Goal: Task Accomplishment & Management: Manage account settings

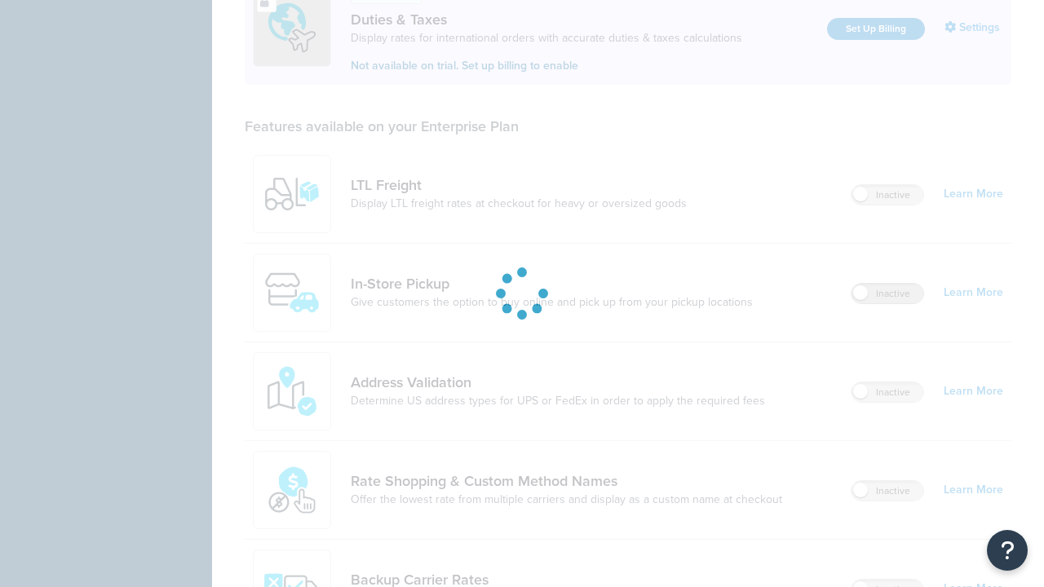
click at [888, 284] on label "Inactive" at bounding box center [888, 294] width 72 height 20
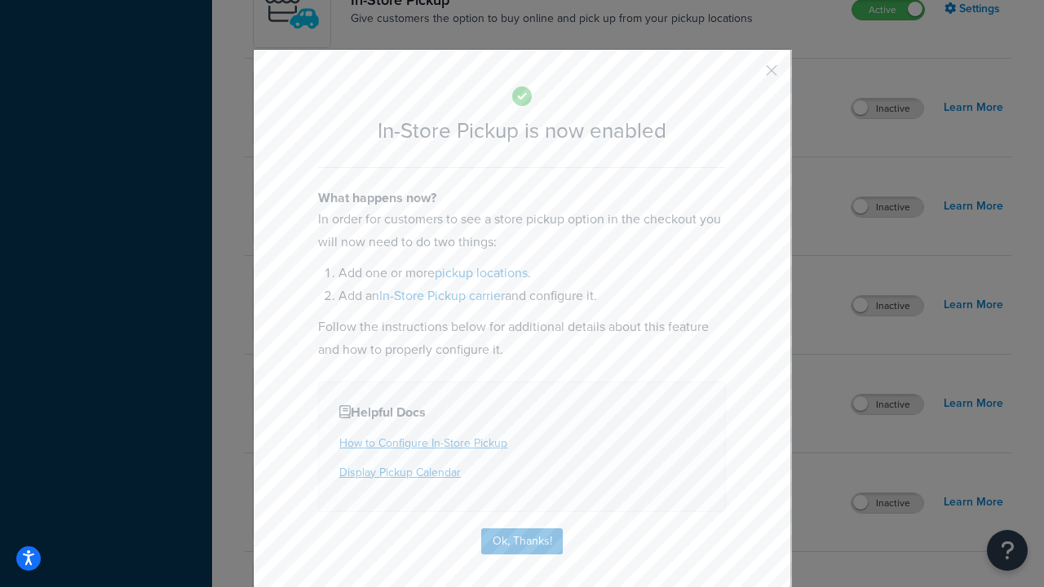
click at [747, 76] on button "button" at bounding box center [748, 76] width 4 height 4
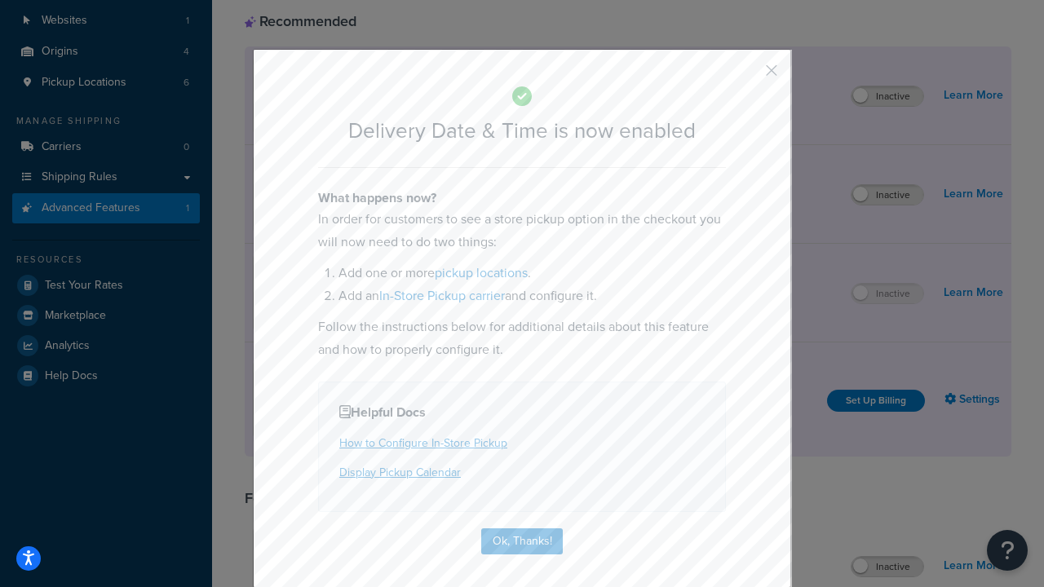
click at [747, 74] on button "button" at bounding box center [748, 76] width 4 height 4
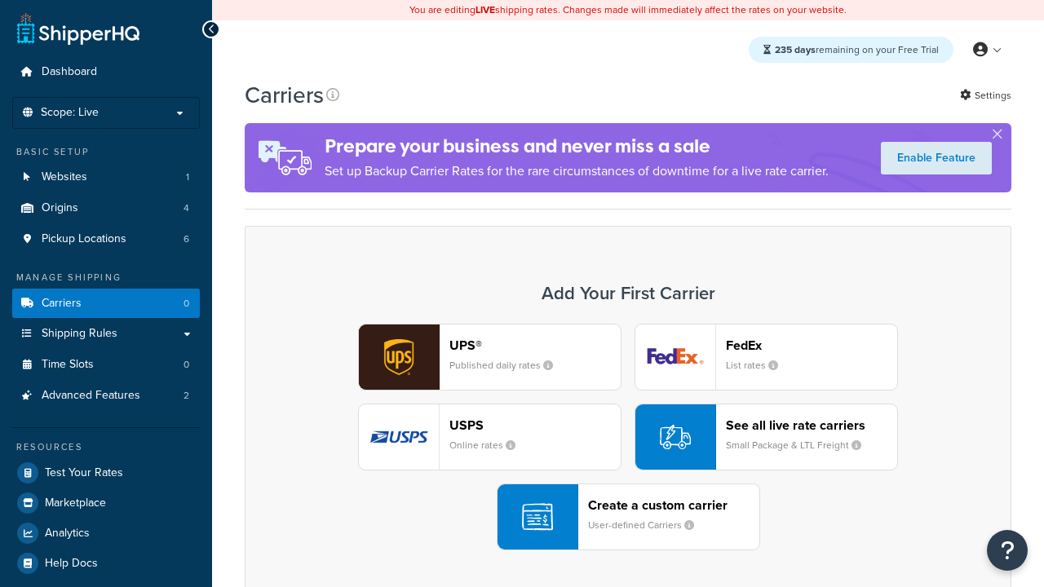
click at [628, 437] on div "UPS® Published daily rates FedEx List rates USPS Online rates See all live rate…" at bounding box center [628, 437] width 733 height 227
click at [628, 517] on div "Create a custom carrier User-defined Carriers" at bounding box center [673, 517] width 171 height 39
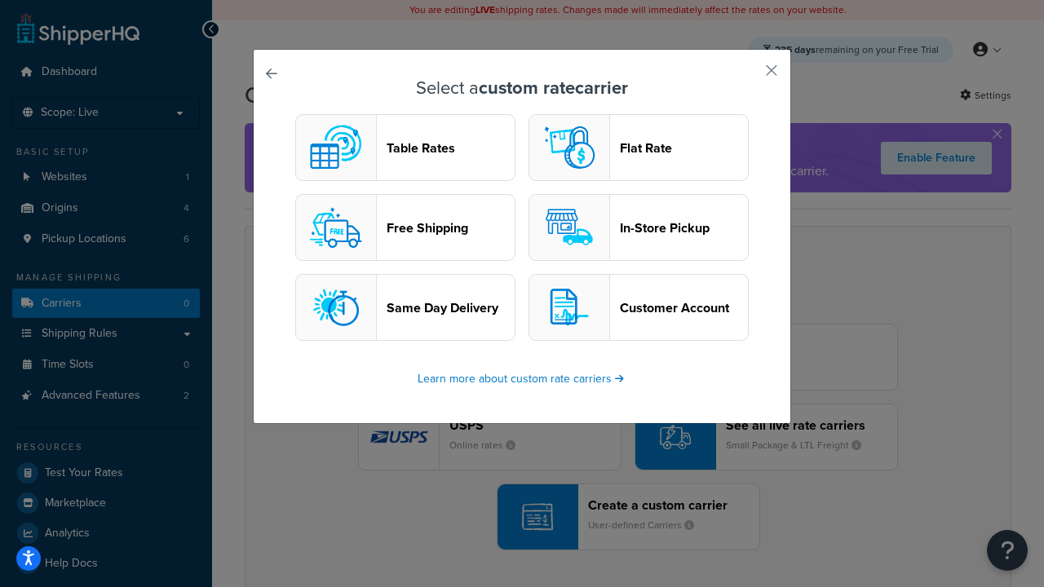
click at [639, 228] on header "In-Store Pickup" at bounding box center [684, 227] width 128 height 15
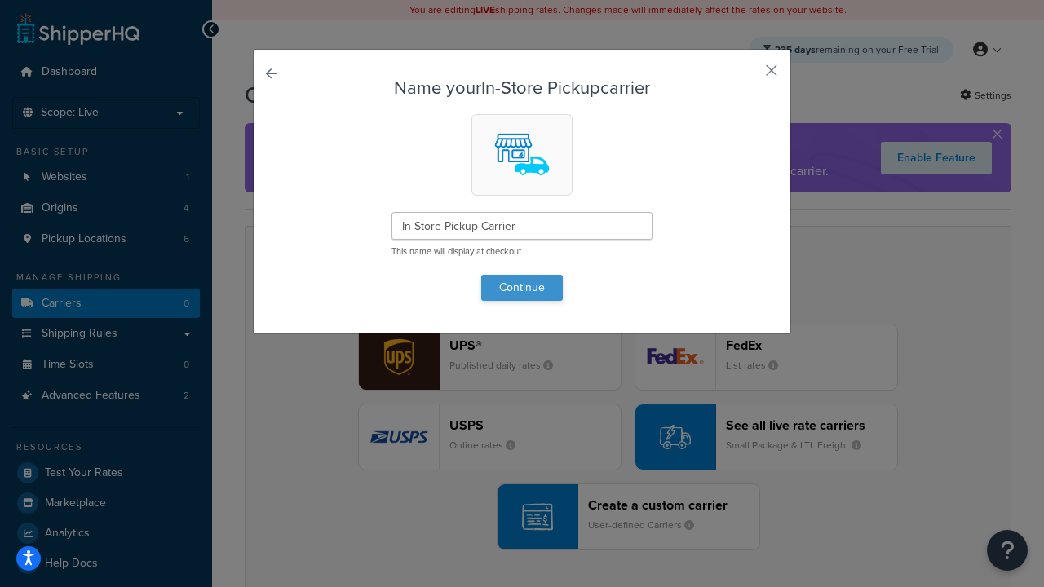
type input "In Store Pickup Carrier"
click at [522, 287] on button "Continue" at bounding box center [522, 288] width 82 height 26
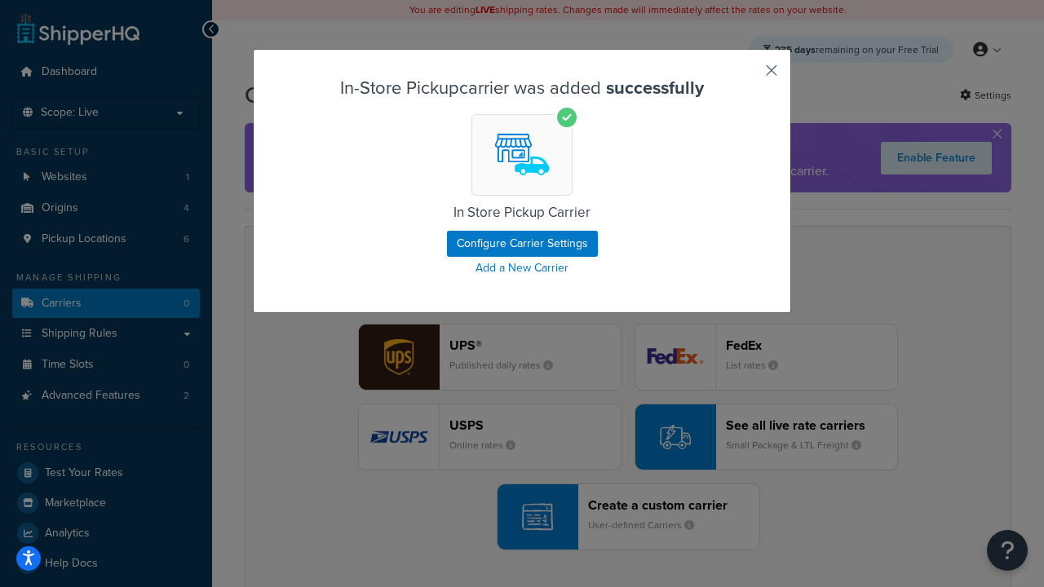
click at [747, 76] on button "button" at bounding box center [748, 76] width 4 height 4
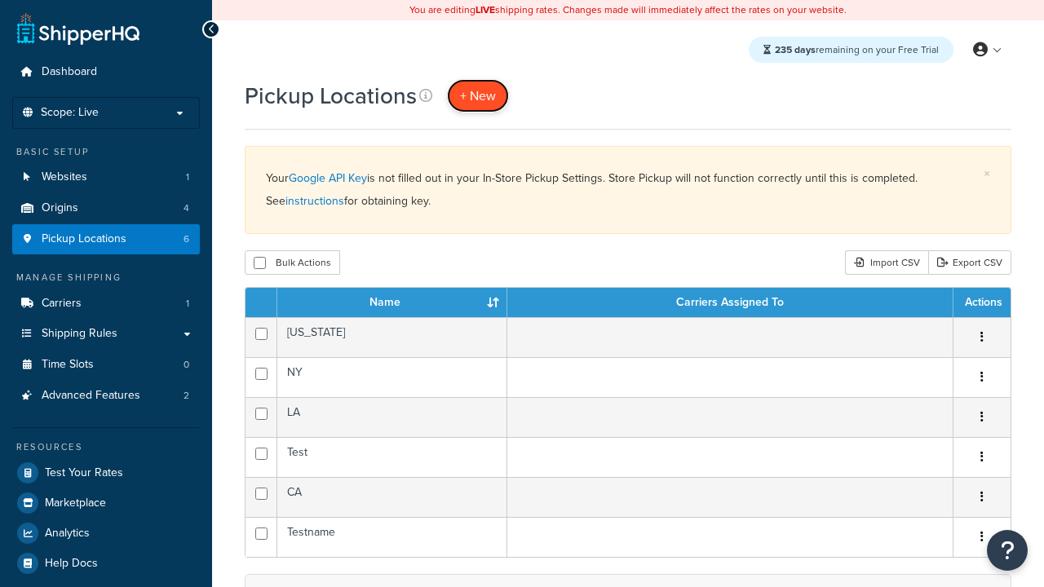
click at [478, 95] on span "+ New" at bounding box center [478, 95] width 36 height 19
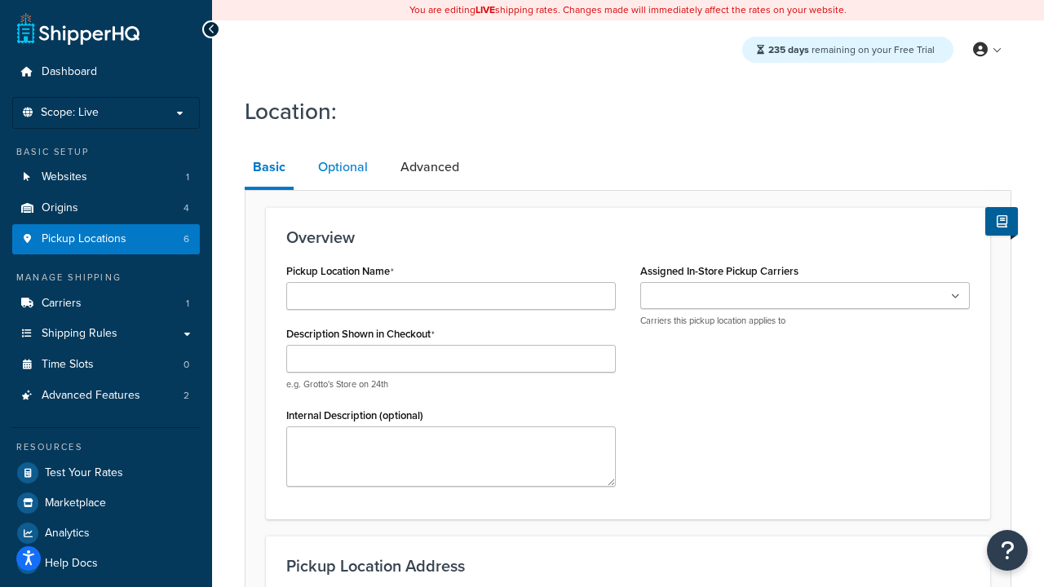
click at [343, 167] on link "Optional" at bounding box center [343, 167] width 66 height 39
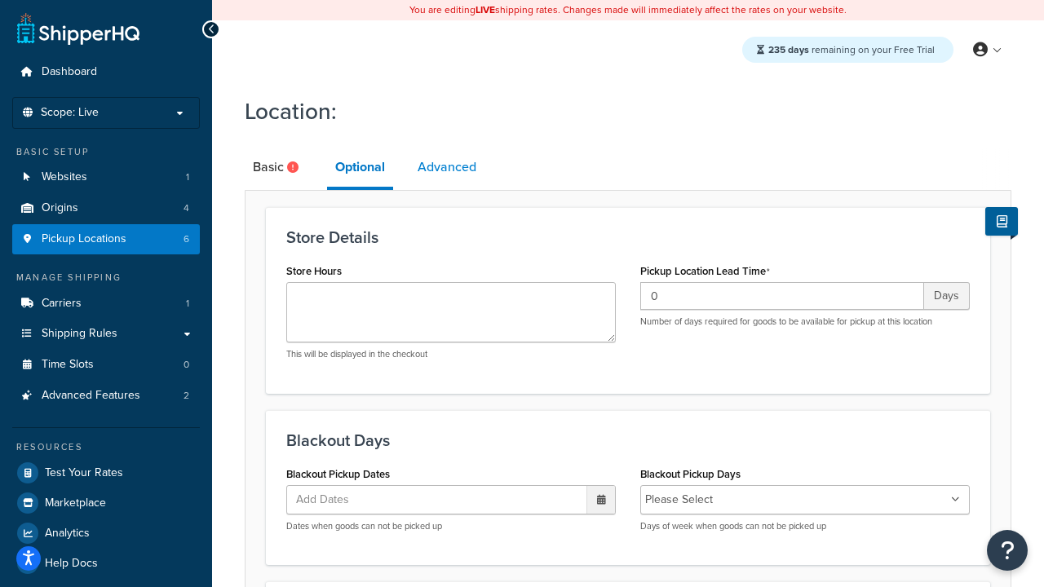
click at [447, 167] on link "Advanced" at bounding box center [446, 167] width 75 height 39
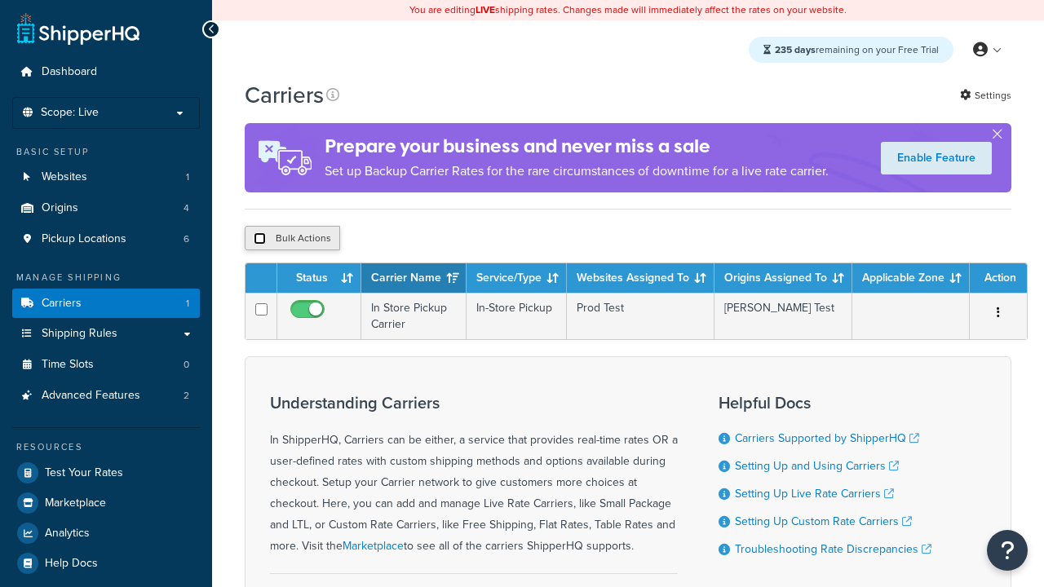
click at [259, 241] on input "checkbox" at bounding box center [260, 238] width 12 height 12
checkbox input "true"
click at [0, 0] on button "Delete" at bounding box center [0, 0] width 0 height 0
